Goal: Transaction & Acquisition: Purchase product/service

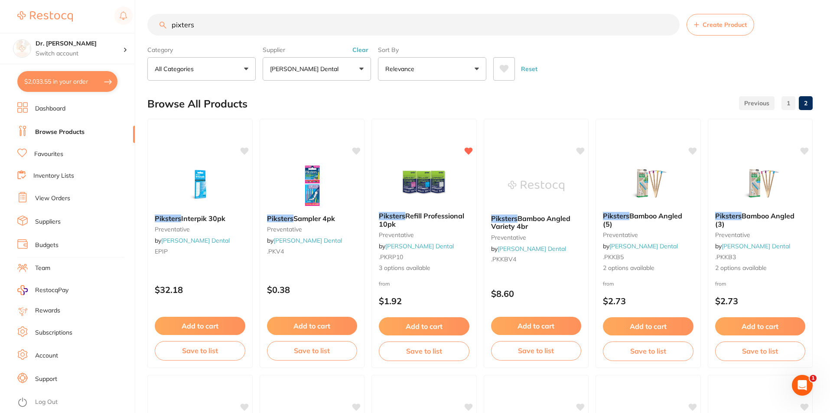
drag, startPoint x: 199, startPoint y: 25, endPoint x: 135, endPoint y: 25, distance: 63.7
click at [135, 25] on div "$2,033.55 Dr. [PERSON_NAME] Switch account Dr. [PERSON_NAME] $2,033.55 in your …" at bounding box center [415, 203] width 830 height 413
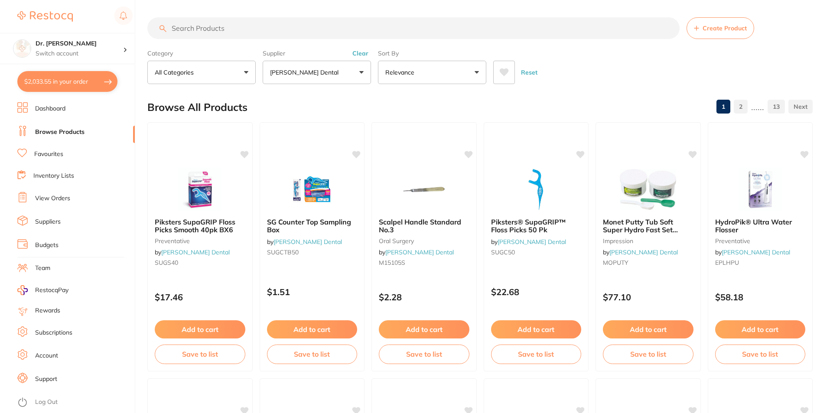
click at [56, 152] on link "Favourites" at bounding box center [48, 154] width 29 height 9
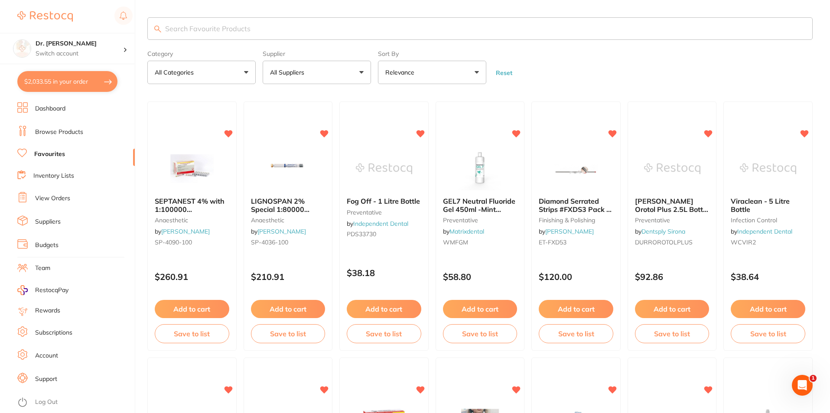
click at [54, 180] on link "Inventory Lists" at bounding box center [53, 176] width 41 height 9
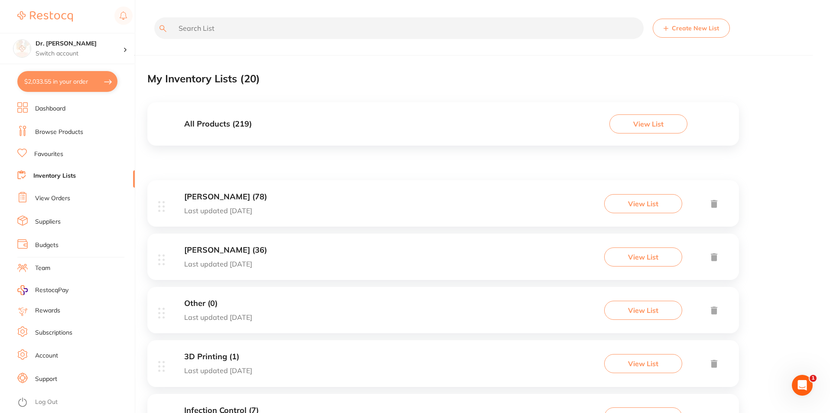
click at [643, 124] on button "View List" at bounding box center [649, 123] width 78 height 19
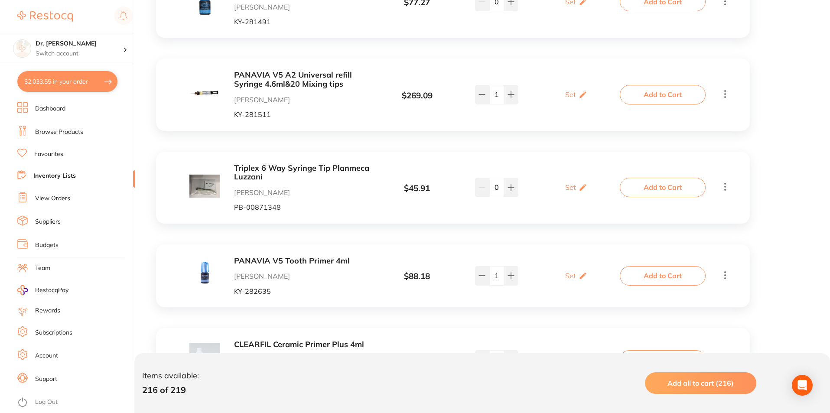
click at [728, 187] on icon at bounding box center [725, 186] width 10 height 11
click at [583, 186] on icon at bounding box center [583, 187] width 7 height 7
click at [571, 222] on div "Triplex 6 Way Syringe Tip Planmeca [PERSON_NAME] [PERSON_NAME]-00871348 $ 45.91…" at bounding box center [453, 188] width 594 height 72
click at [725, 187] on icon at bounding box center [725, 187] width 10 height 11
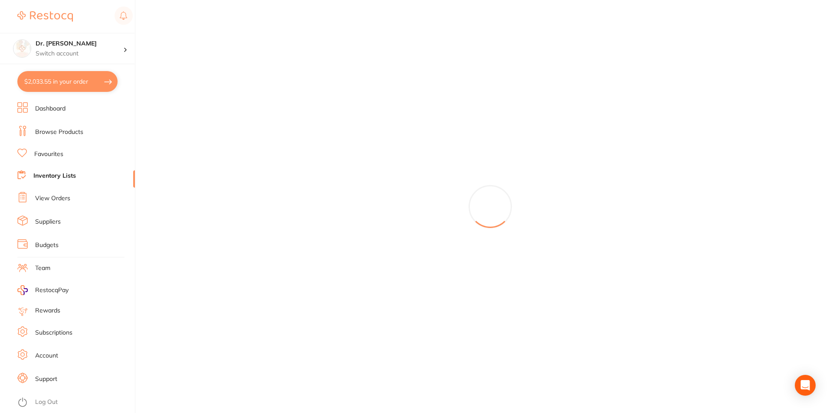
click at [51, 175] on link "Inventory Lists" at bounding box center [54, 176] width 42 height 9
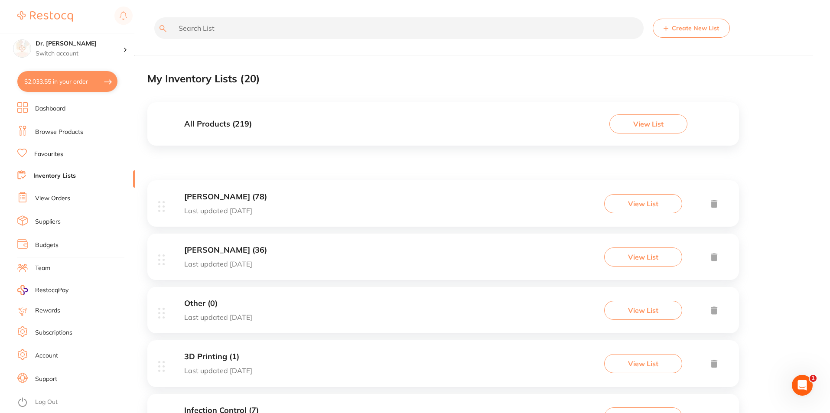
click at [262, 198] on h3 "[PERSON_NAME] (78)" at bounding box center [225, 197] width 83 height 9
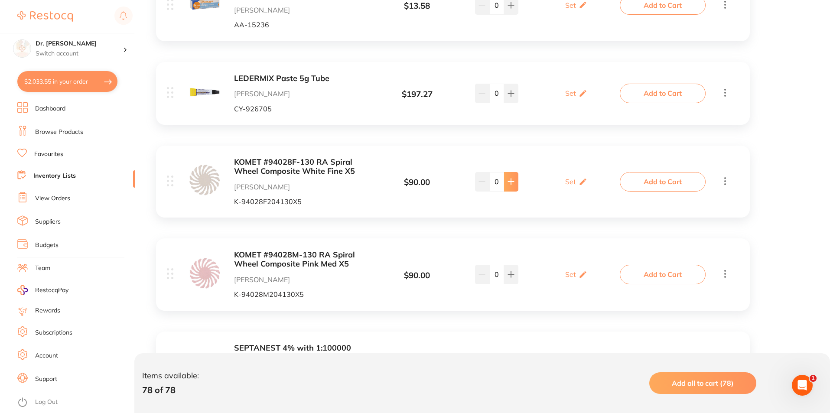
type input "0"
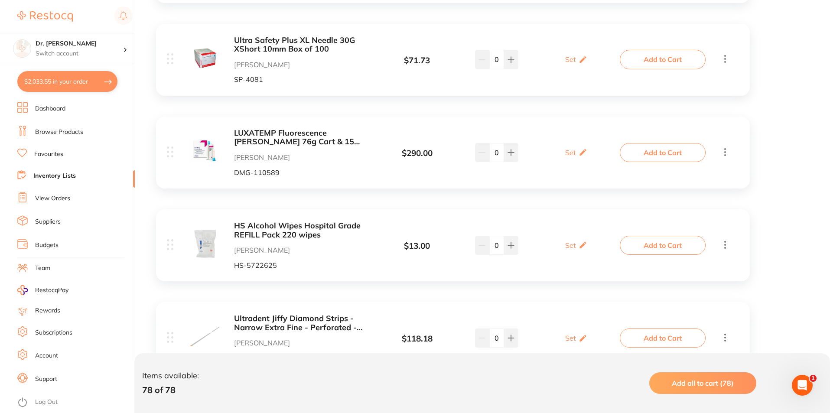
scroll to position [5941, 0]
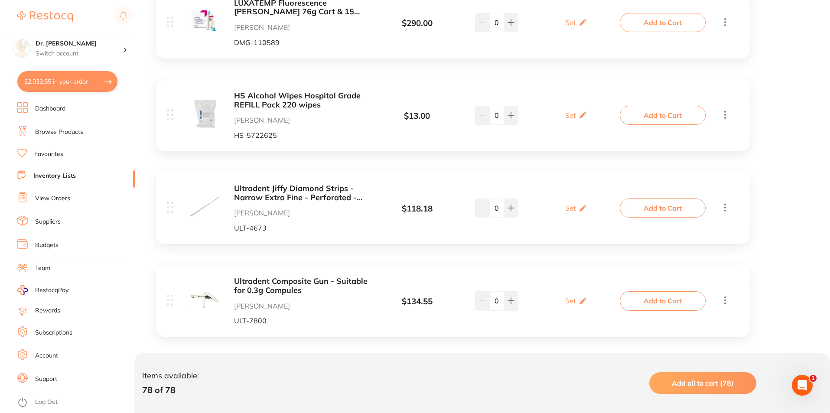
click at [51, 153] on link "Favourites" at bounding box center [48, 154] width 29 height 9
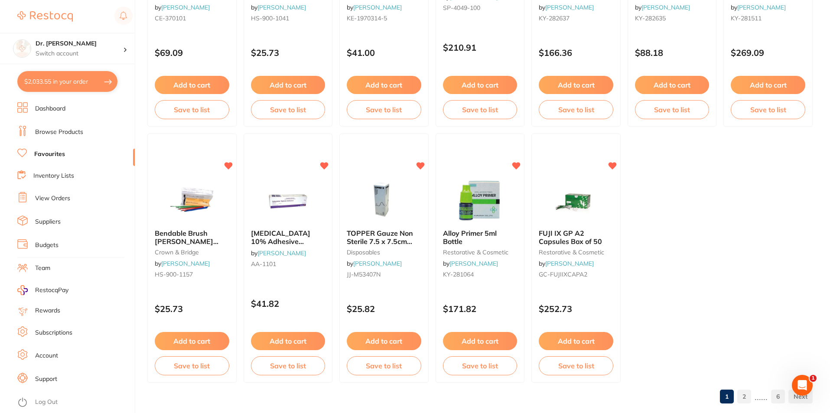
scroll to position [1777, 0]
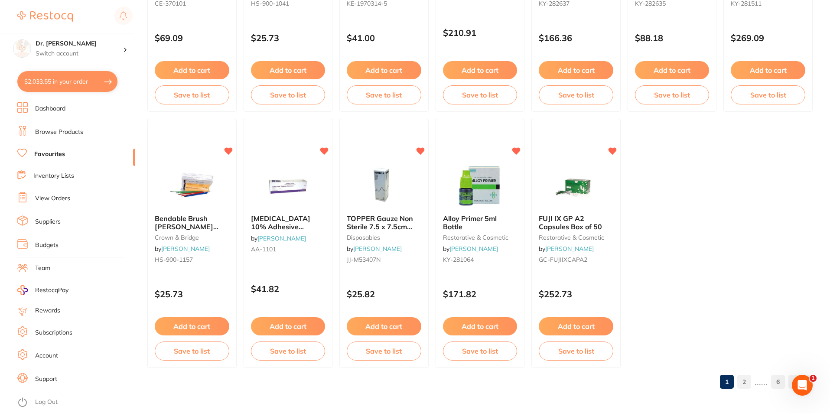
click at [742, 382] on link "2" at bounding box center [745, 381] width 14 height 17
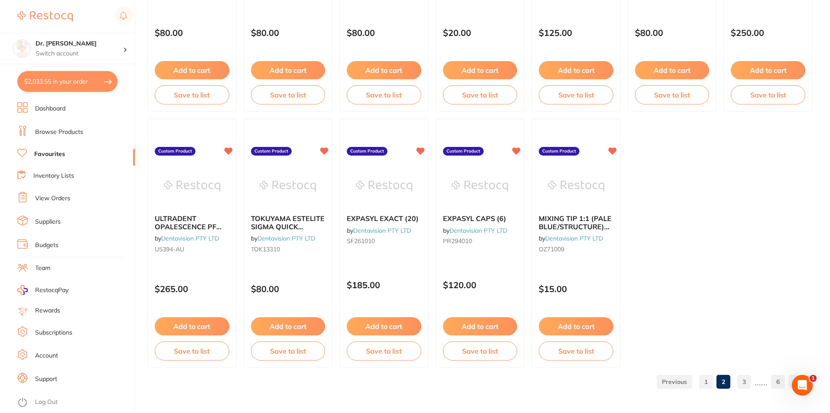
scroll to position [0, 0]
